Goal: Task Accomplishment & Management: Manage account settings

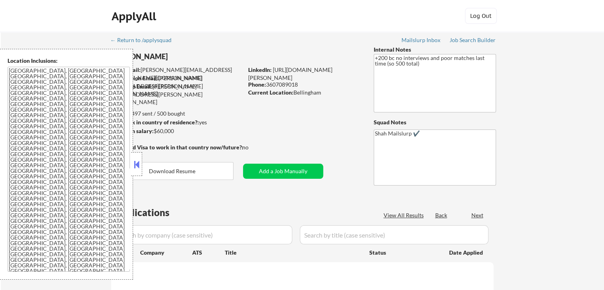
select select ""pending""
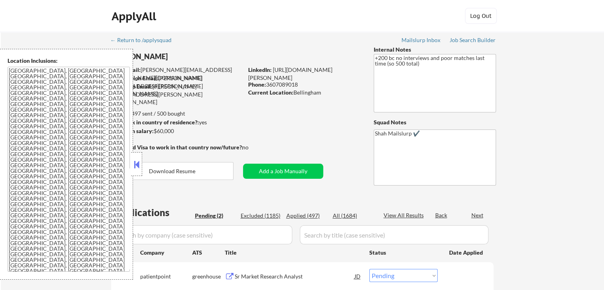
scroll to position [79, 0]
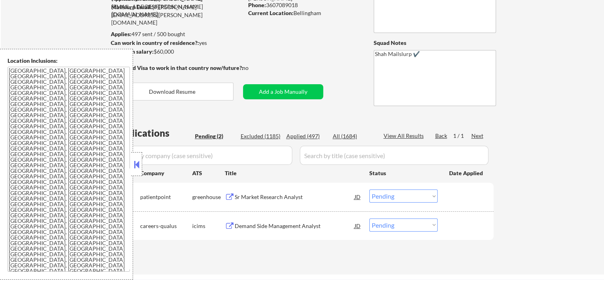
click at [243, 198] on div "Sr Market Research Analyst" at bounding box center [295, 197] width 120 height 8
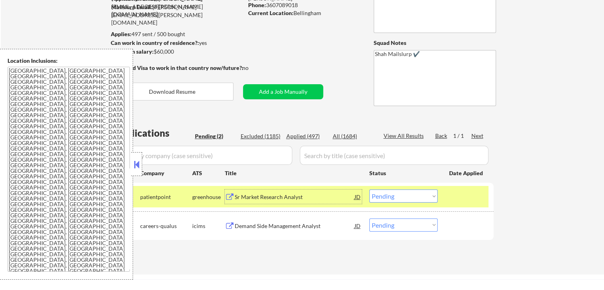
click at [281, 221] on div "Demand Side Management Analyst" at bounding box center [295, 225] width 120 height 14
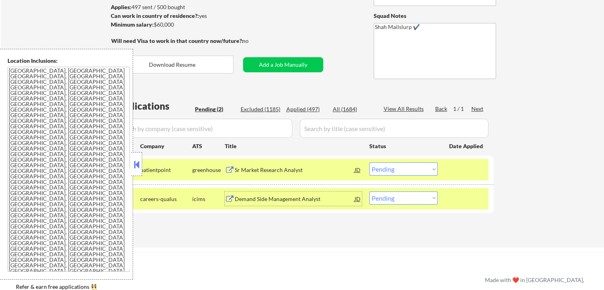
scroll to position [159, 0]
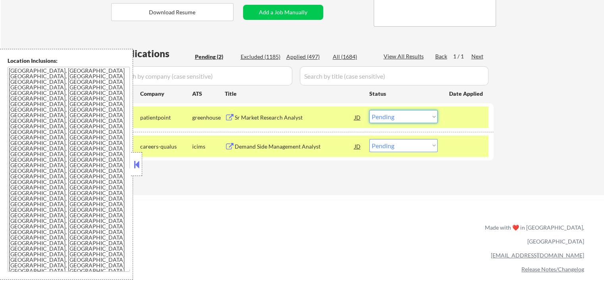
click at [408, 116] on select "Choose an option... Pending Applied Excluded (Questions) Excluded (Expired) Exc…" at bounding box center [403, 116] width 68 height 13
click at [369, 110] on select "Choose an option... Pending Applied Excluded (Questions) Excluded (Expired) Exc…" at bounding box center [403, 116] width 68 height 13
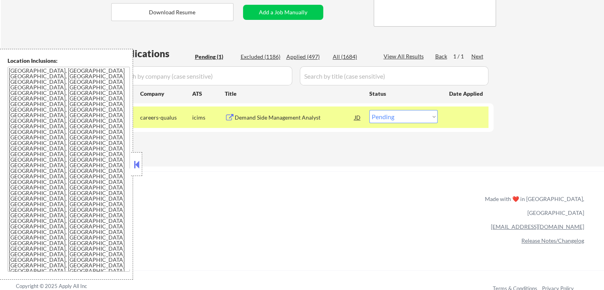
click at [137, 166] on button at bounding box center [136, 164] width 9 height 12
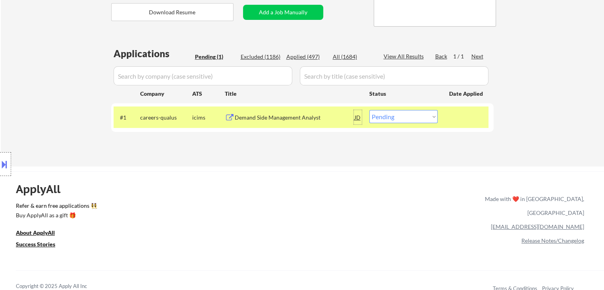
click at [361, 116] on div "JD" at bounding box center [358, 117] width 8 height 14
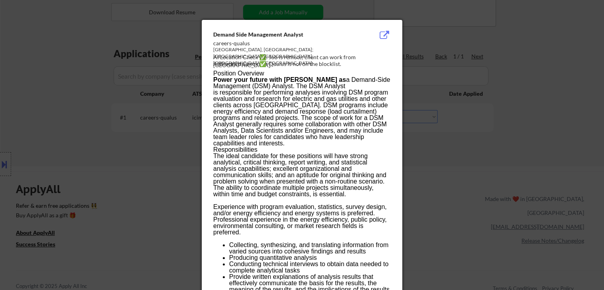
click at [61, 162] on div at bounding box center [302, 145] width 604 height 290
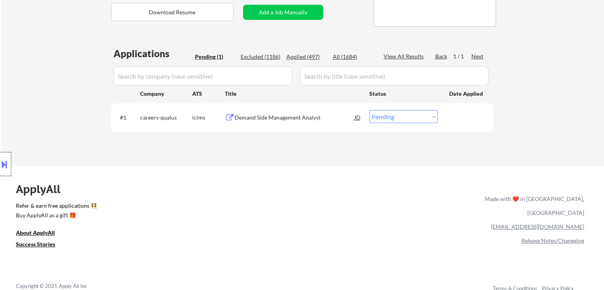
click at [1, 156] on div at bounding box center [5, 164] width 11 height 24
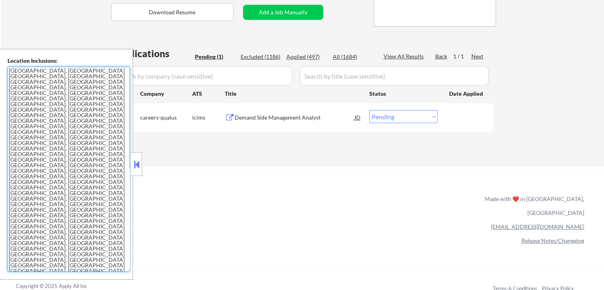
drag, startPoint x: 59, startPoint y: 189, endPoint x: 2, endPoint y: 69, distance: 132.1
click at [2, 69] on div "Location Inclusions: [GEOGRAPHIC_DATA], [GEOGRAPHIC_DATA] [GEOGRAPHIC_DATA], [G…" at bounding box center [66, 164] width 133 height 231
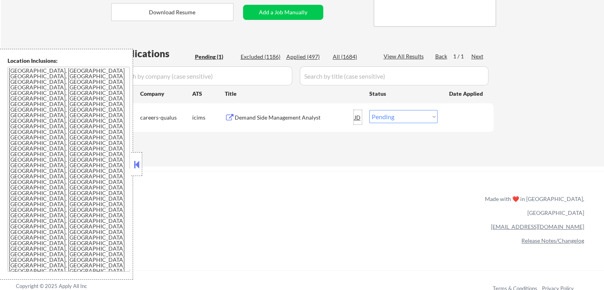
click at [357, 115] on div "JD" at bounding box center [358, 117] width 8 height 14
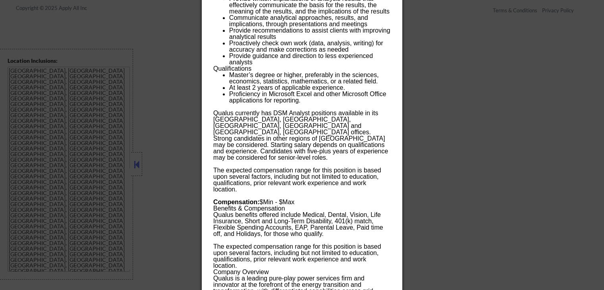
scroll to position [516, 0]
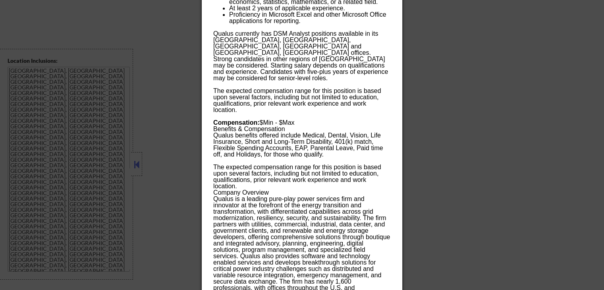
click at [515, 81] on div at bounding box center [302, 145] width 604 height 290
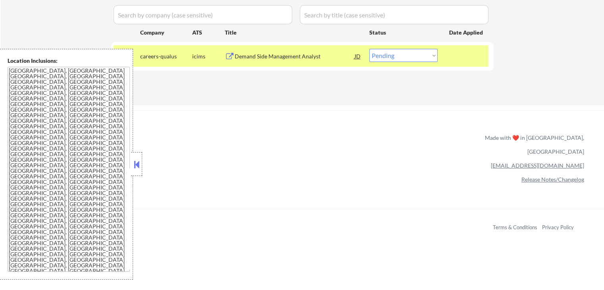
scroll to position [125, 0]
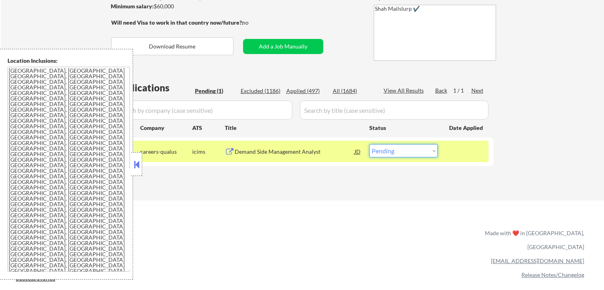
drag, startPoint x: 417, startPoint y: 150, endPoint x: 411, endPoint y: 156, distance: 8.4
click at [417, 150] on select "Choose an option... Pending Applied Excluded (Questions) Excluded (Expired) Exc…" at bounding box center [403, 150] width 68 height 13
select select ""applied""
click at [369, 144] on select "Choose an option... Pending Applied Excluded (Questions) Excluded (Expired) Exc…" at bounding box center [403, 150] width 68 height 13
